Goal: Find specific page/section: Find specific page/section

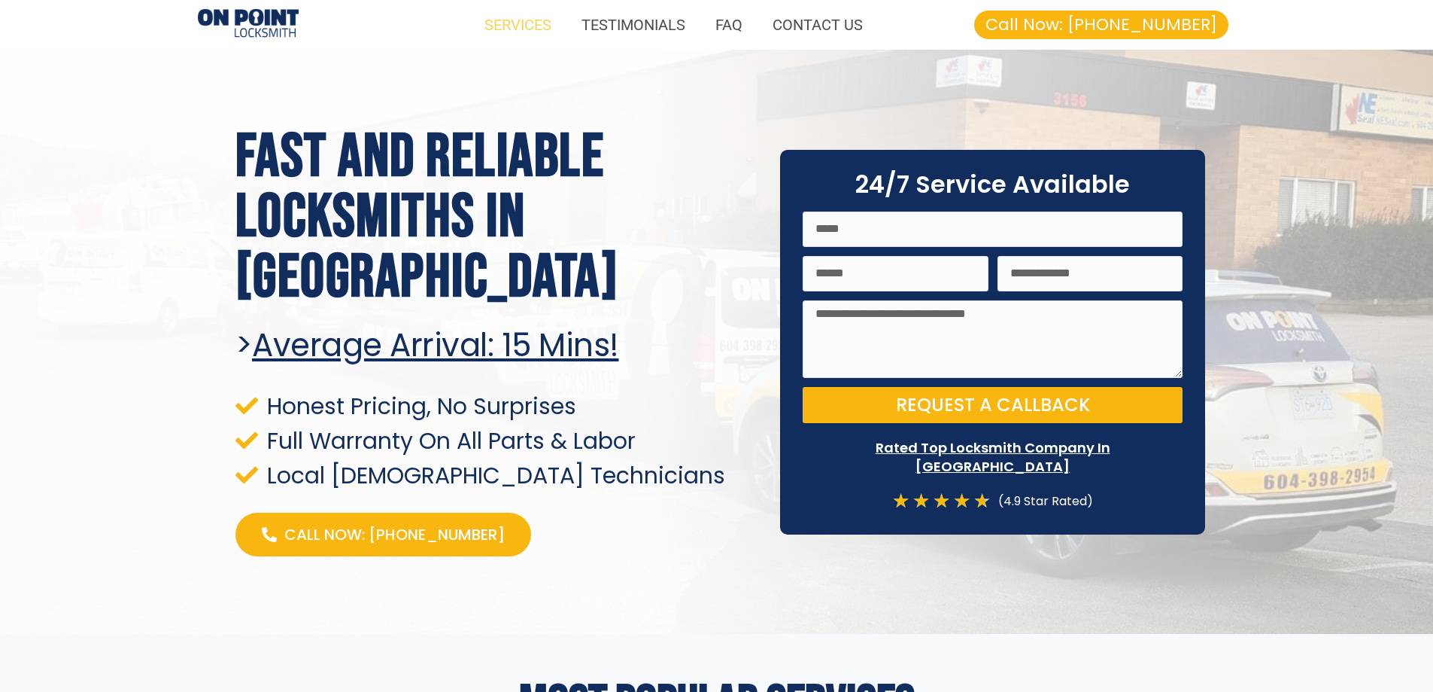
click at [499, 27] on link "SERVICES" at bounding box center [518, 25] width 97 height 35
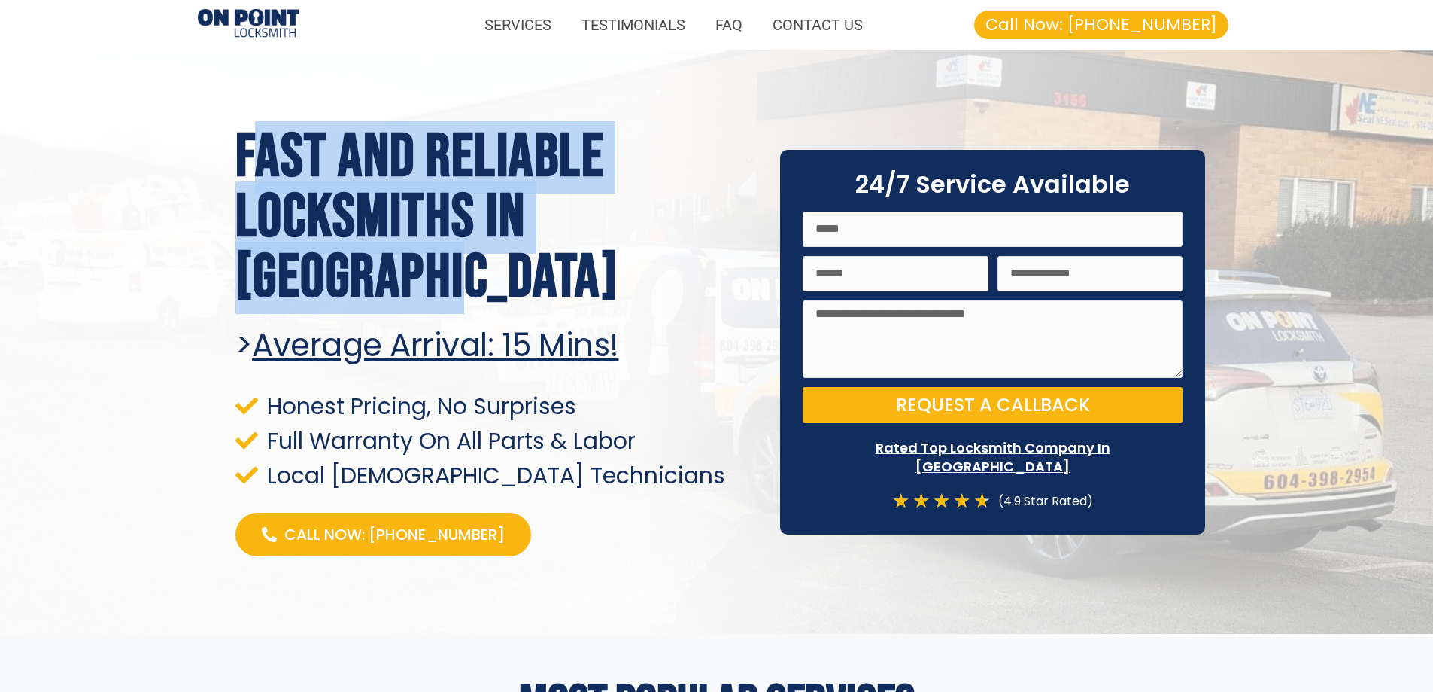
drag, startPoint x: 246, startPoint y: 149, endPoint x: 543, endPoint y: 295, distance: 331.1
click at [543, 295] on h1 "Fast and Reliable Locksmiths In [GEOGRAPHIC_DATA]" at bounding box center [497, 217] width 523 height 181
click at [543, 291] on h1 "Fast and Reliable Locksmiths In [GEOGRAPHIC_DATA]" at bounding box center [497, 217] width 523 height 181
drag, startPoint x: 231, startPoint y: 135, endPoint x: 526, endPoint y: 305, distance: 340.5
click at [526, 305] on div "Fast and Reliable Locksmiths In [GEOGRAPHIC_DATA] > Average arrival: 15 Mins! H…" at bounding box center [497, 342] width 538 height 444
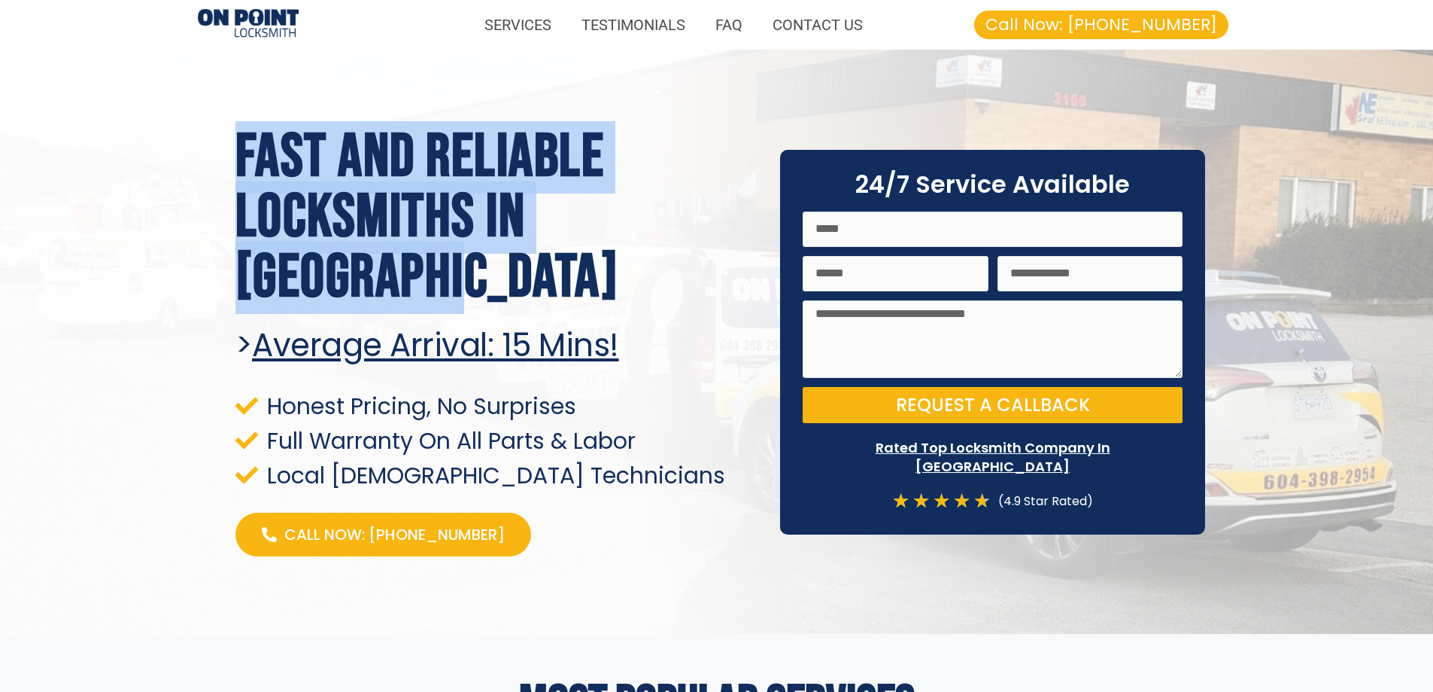
click at [527, 305] on h1 "Fast and Reliable Locksmiths In [GEOGRAPHIC_DATA]" at bounding box center [497, 217] width 523 height 181
click at [283, 162] on h1 "Fast and Reliable Locksmiths In [GEOGRAPHIC_DATA]" at bounding box center [497, 217] width 523 height 181
drag, startPoint x: 237, startPoint y: 141, endPoint x: 546, endPoint y: 300, distance: 347.0
click at [543, 315] on div "Fast and Reliable Locksmiths In [GEOGRAPHIC_DATA] > Average arrival: 15 Mins! H…" at bounding box center [497, 342] width 538 height 444
click at [546, 299] on h1 "Fast and Reliable Locksmiths In [GEOGRAPHIC_DATA]" at bounding box center [497, 217] width 523 height 181
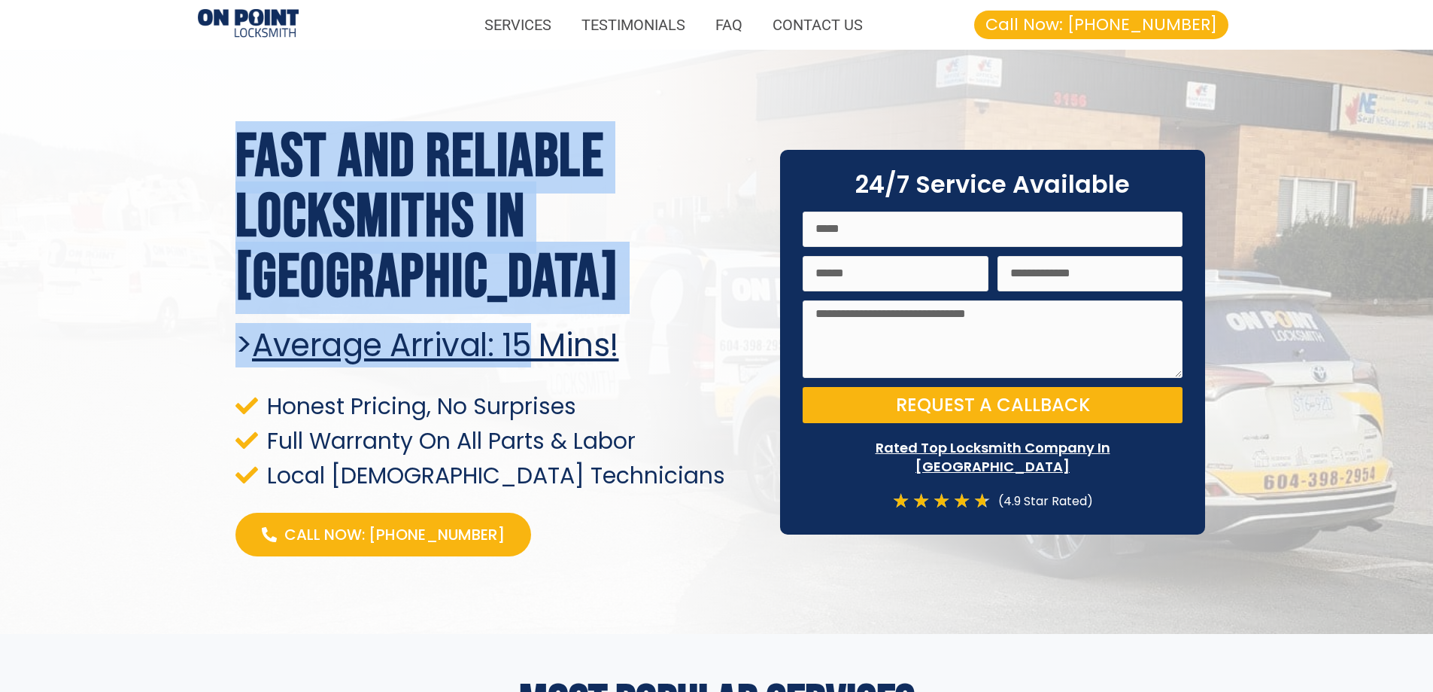
drag, startPoint x: 230, startPoint y: 154, endPoint x: 543, endPoint y: 305, distance: 348.0
click at [543, 309] on div "Fast and Reliable Locksmiths In [GEOGRAPHIC_DATA] > Average arrival: 15 Mins! H…" at bounding box center [497, 342] width 538 height 444
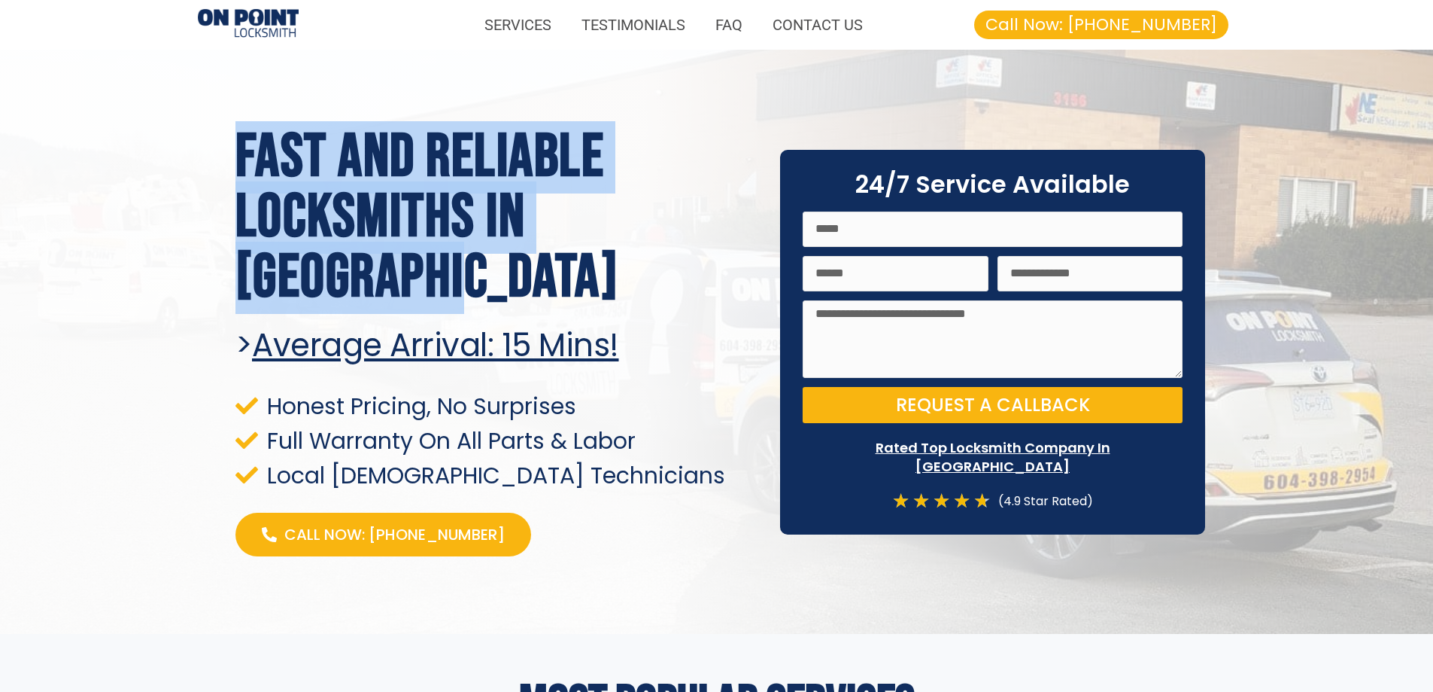
click at [538, 278] on h1 "Fast and Reliable Locksmiths In [GEOGRAPHIC_DATA]" at bounding box center [497, 217] width 523 height 181
drag, startPoint x: 223, startPoint y: 144, endPoint x: 513, endPoint y: 284, distance: 321.4
click at [513, 284] on section "Fast and Reliable Locksmiths In [GEOGRAPHIC_DATA] > Average arrival: 15 Mins! H…" at bounding box center [716, 342] width 1433 height 584
click at [513, 284] on h1 "Fast and Reliable Locksmiths In [GEOGRAPHIC_DATA]" at bounding box center [497, 217] width 523 height 181
drag, startPoint x: 226, startPoint y: 151, endPoint x: 562, endPoint y: 295, distance: 365.8
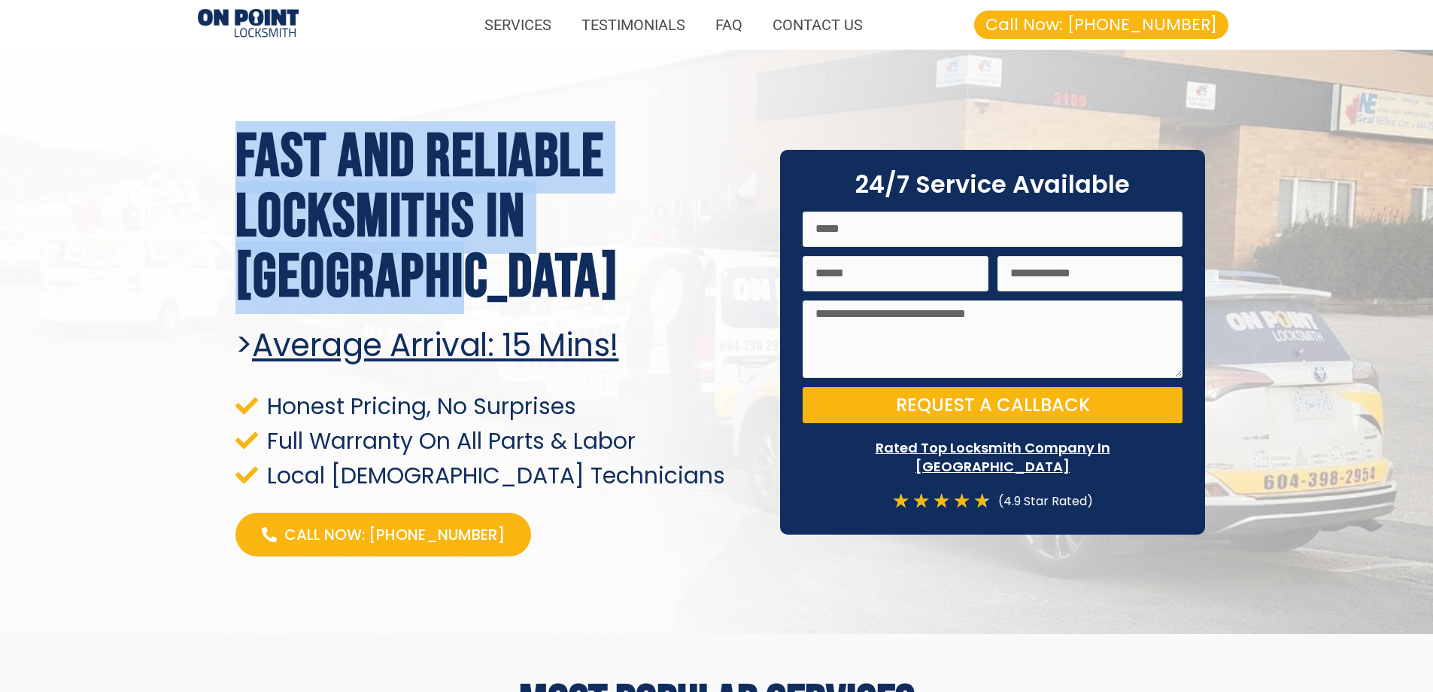
click at [562, 295] on section "Fast and Reliable Locksmiths In [GEOGRAPHIC_DATA] > Average arrival: 15 Mins! H…" at bounding box center [716, 342] width 1433 height 584
click at [560, 291] on h1 "Fast and Reliable Locksmiths In [GEOGRAPHIC_DATA]" at bounding box center [497, 217] width 523 height 181
drag, startPoint x: 222, startPoint y: 148, endPoint x: 487, endPoint y: 289, distance: 299.9
click at [487, 289] on section "Fast and Reliable Locksmiths In [GEOGRAPHIC_DATA] > Average arrival: 15 Mins! H…" at bounding box center [716, 342] width 1433 height 584
click at [497, 282] on h1 "Fast and Reliable Locksmiths In [GEOGRAPHIC_DATA]" at bounding box center [497, 217] width 523 height 181
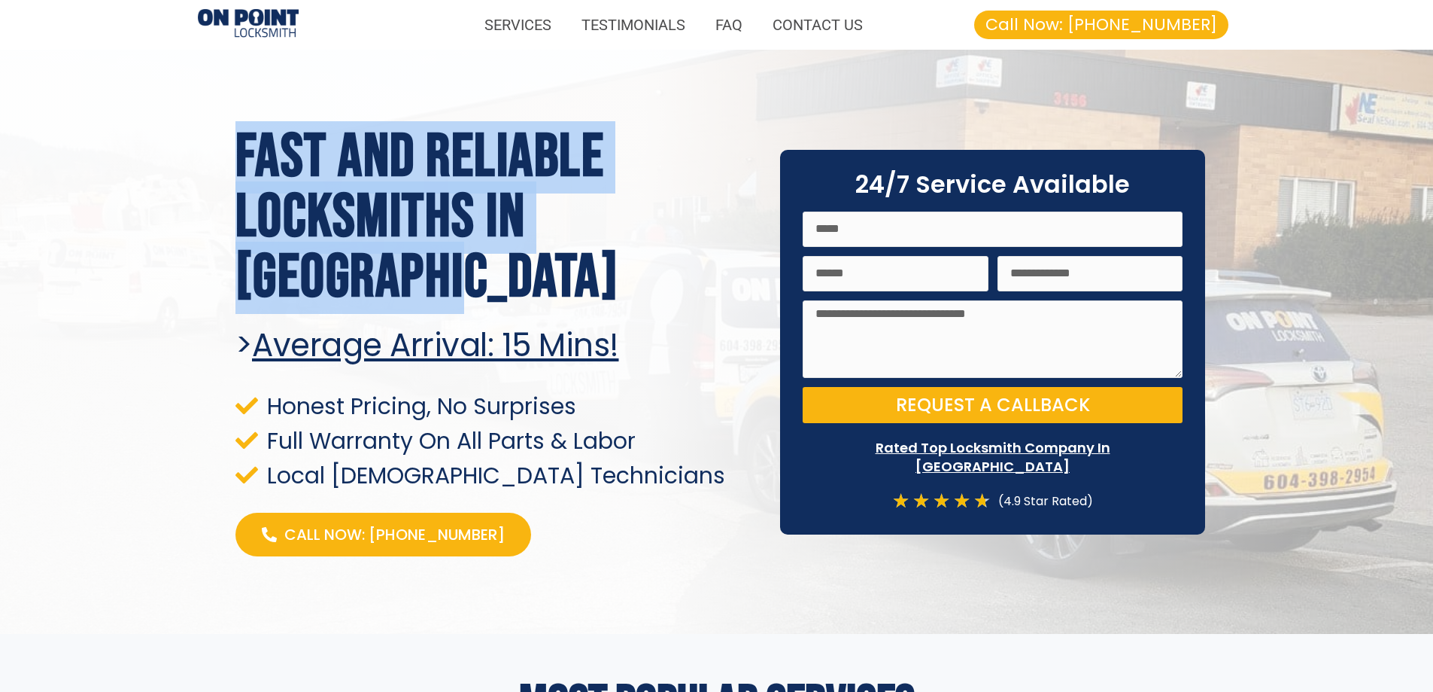
drag, startPoint x: 217, startPoint y: 144, endPoint x: 496, endPoint y: 286, distance: 313.0
click at [496, 286] on section "Fast and Reliable Locksmiths In [GEOGRAPHIC_DATA] > Average arrival: 15 Mins! H…" at bounding box center [716, 342] width 1433 height 584
click at [496, 286] on h1 "Fast and Reliable Locksmiths In [GEOGRAPHIC_DATA]" at bounding box center [497, 217] width 523 height 181
drag, startPoint x: 214, startPoint y: 130, endPoint x: 491, endPoint y: 264, distance: 307.6
click at [491, 264] on section "Fast and Reliable Locksmiths In [GEOGRAPHIC_DATA] > Average arrival: 15 Mins! H…" at bounding box center [716, 342] width 1433 height 584
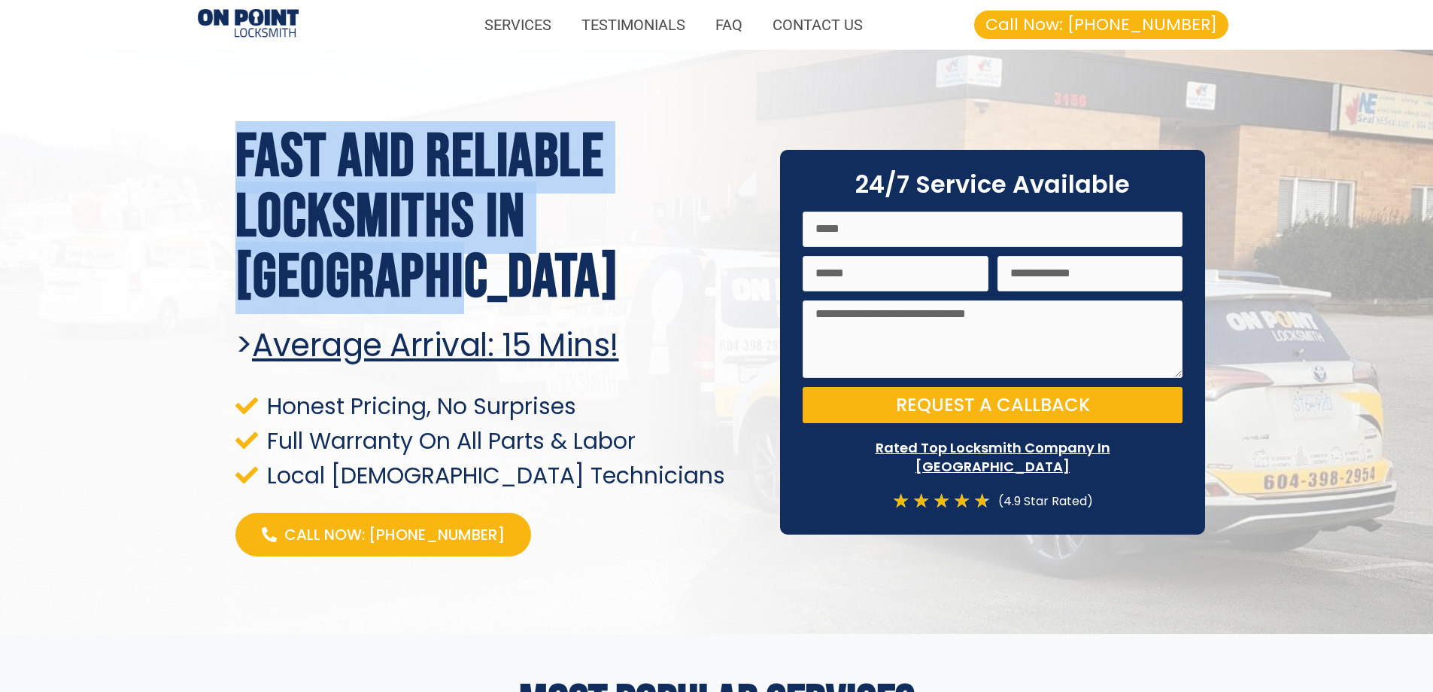
click at [493, 264] on h1 "Fast and Reliable Locksmiths In [GEOGRAPHIC_DATA]" at bounding box center [497, 217] width 523 height 181
click at [208, 153] on div at bounding box center [716, 342] width 1433 height 584
drag, startPoint x: 235, startPoint y: 147, endPoint x: 554, endPoint y: 312, distance: 359.4
click at [554, 312] on div "Fast and Reliable Locksmiths In [GEOGRAPHIC_DATA] > Average arrival: 15 Mins! H…" at bounding box center [497, 342] width 538 height 444
click at [533, 285] on h1 "Fast and Reliable Locksmiths In [GEOGRAPHIC_DATA]" at bounding box center [497, 217] width 523 height 181
